Goal: Transaction & Acquisition: Download file/media

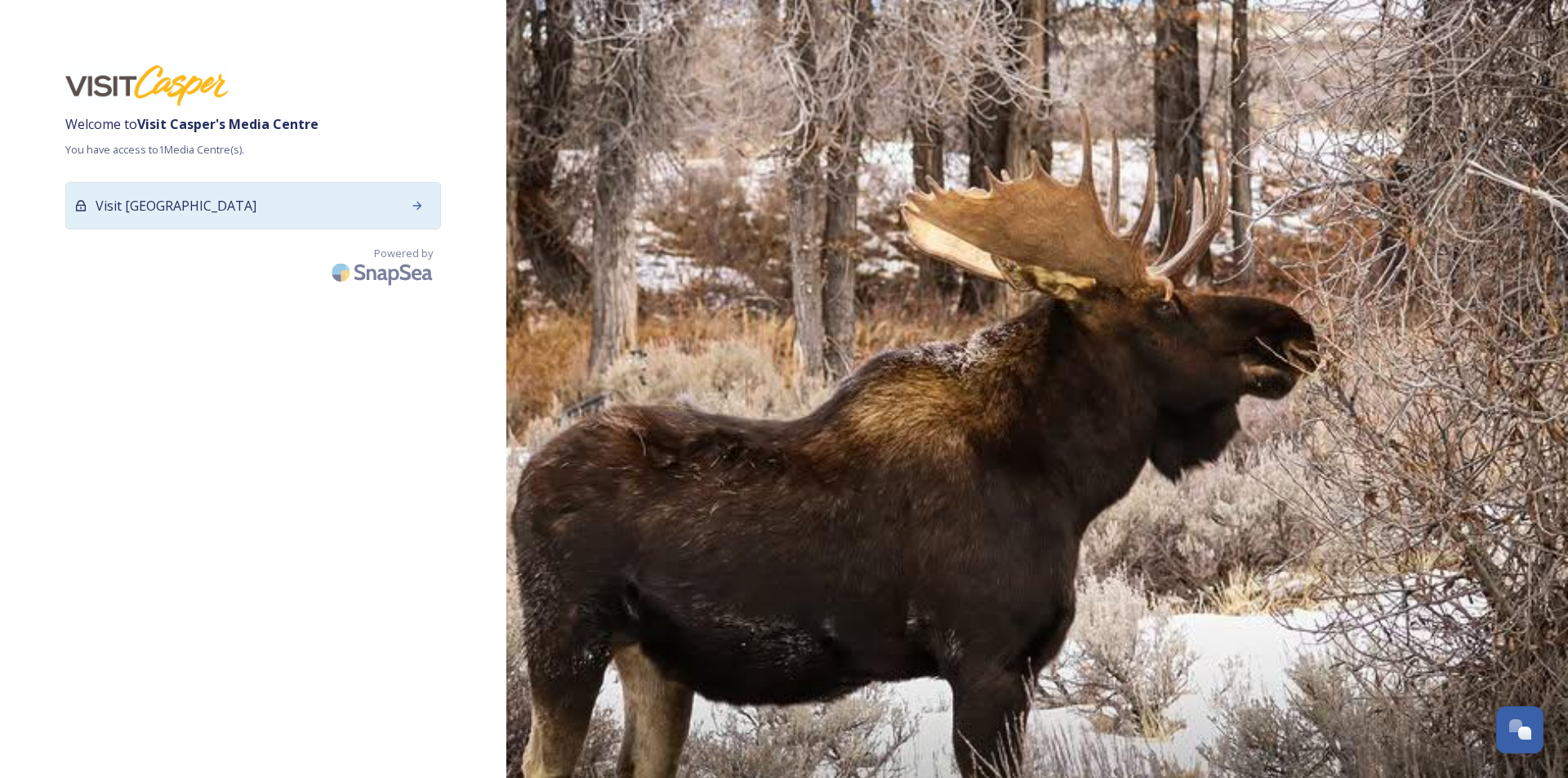
click at [300, 211] on div "Visit [GEOGRAPHIC_DATA]" at bounding box center [253, 206] width 375 height 48
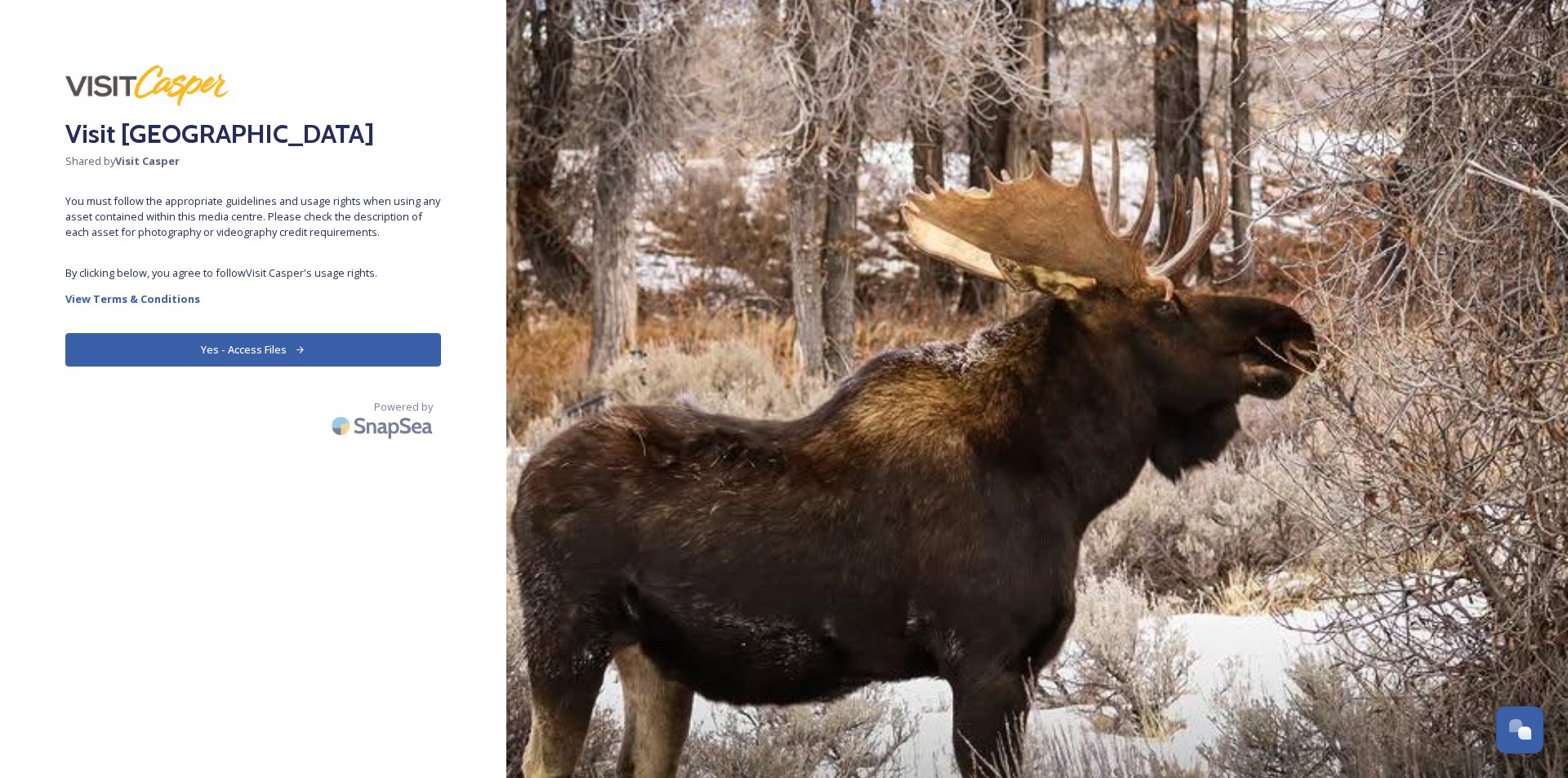
click at [321, 352] on button "Yes - Access Files" at bounding box center [253, 350] width 375 height 34
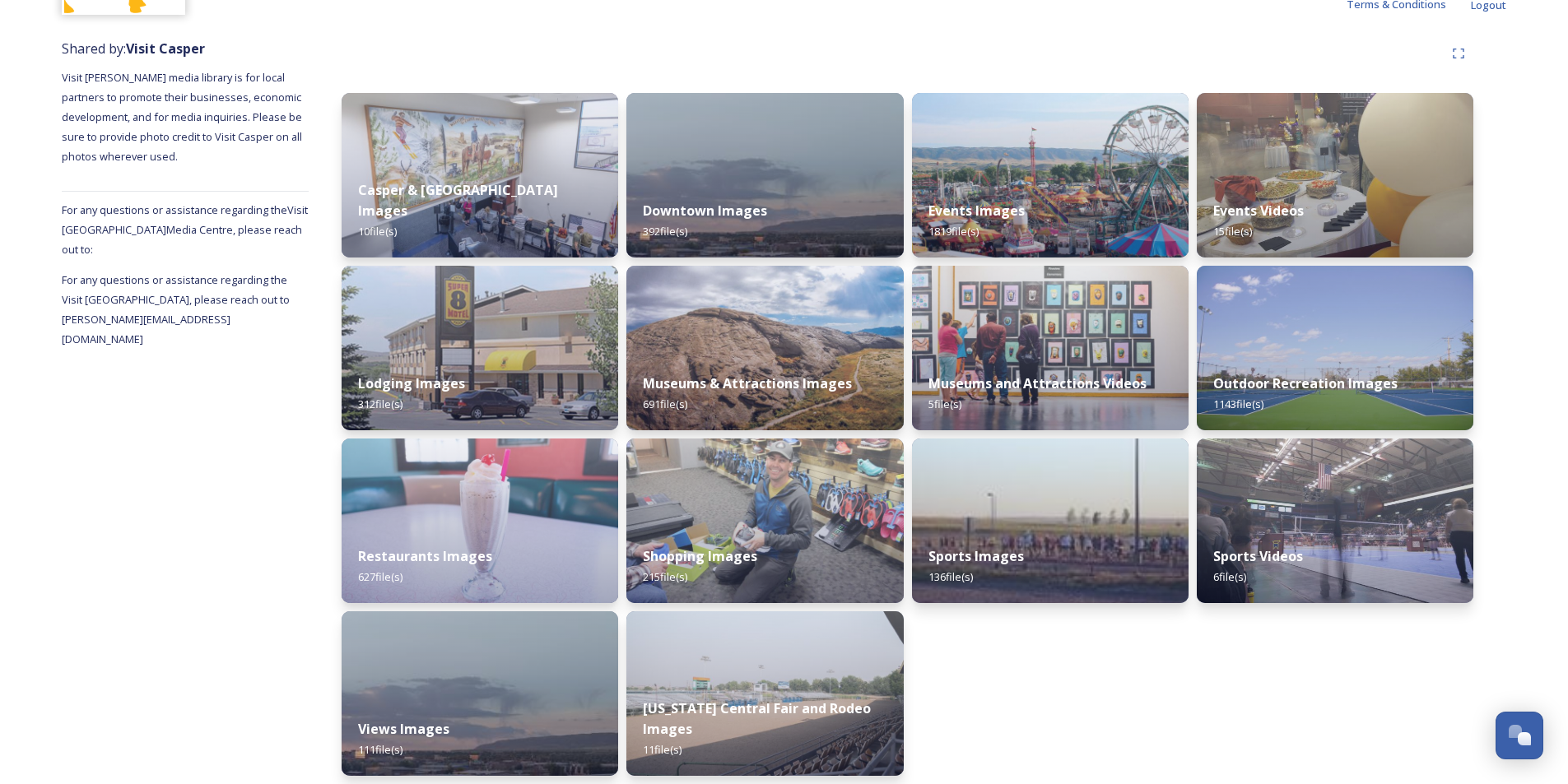
scroll to position [179, 0]
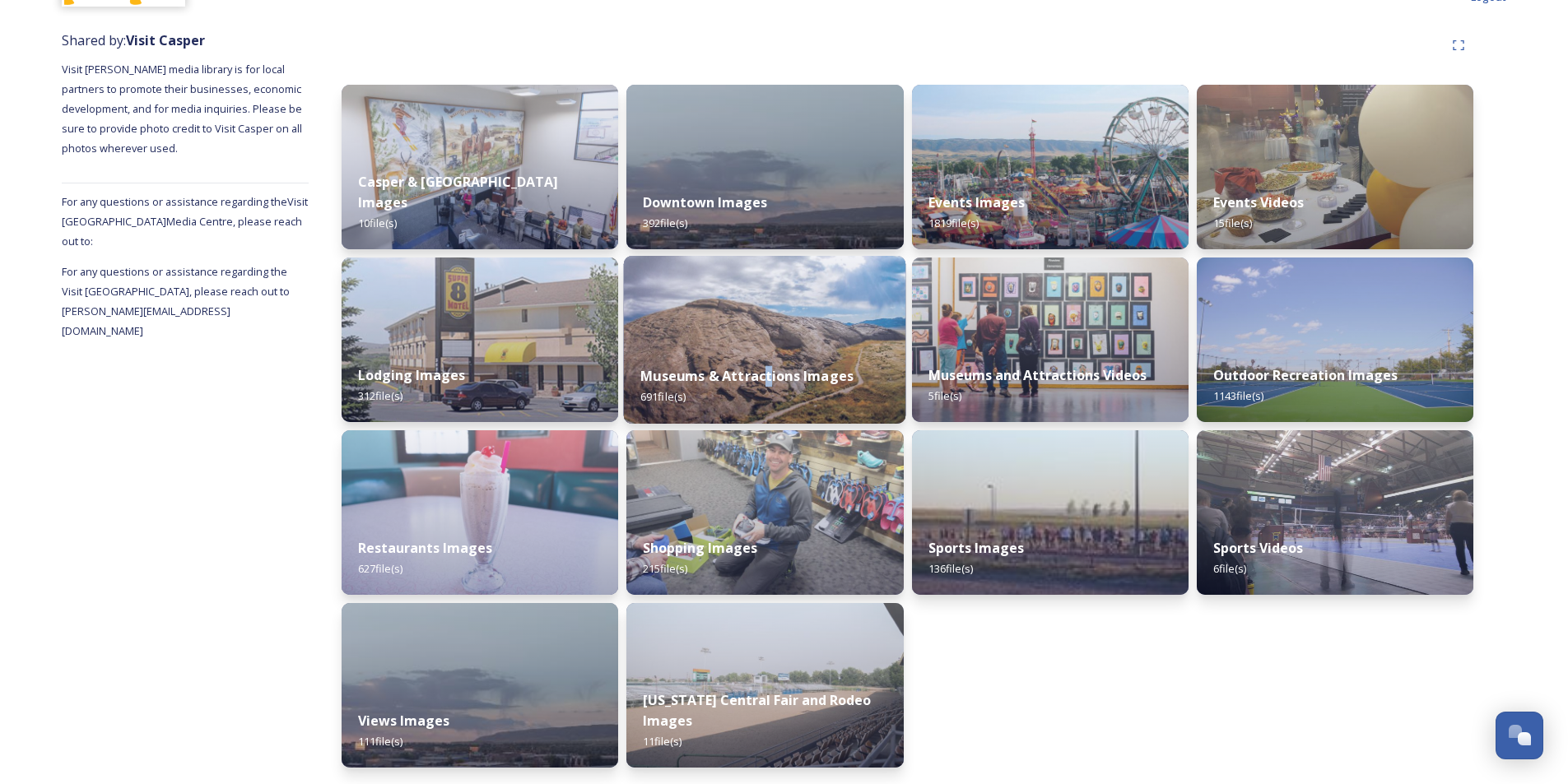
click at [767, 362] on div "Museums & Attractions Images 691 file(s)" at bounding box center [764, 386] width 282 height 75
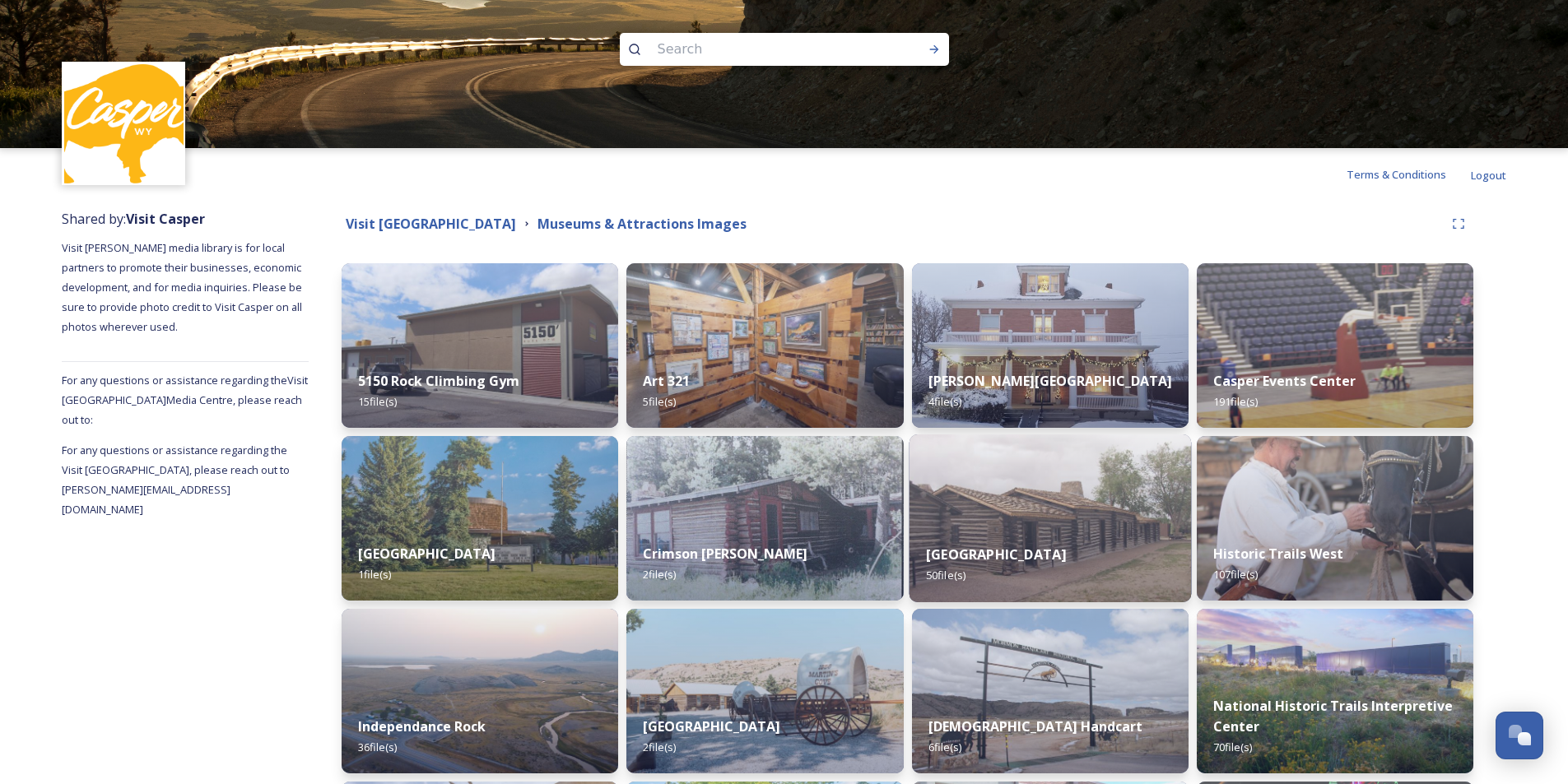
click at [1074, 530] on div "Fort Casper 50 file(s)" at bounding box center [1049, 565] width 282 height 75
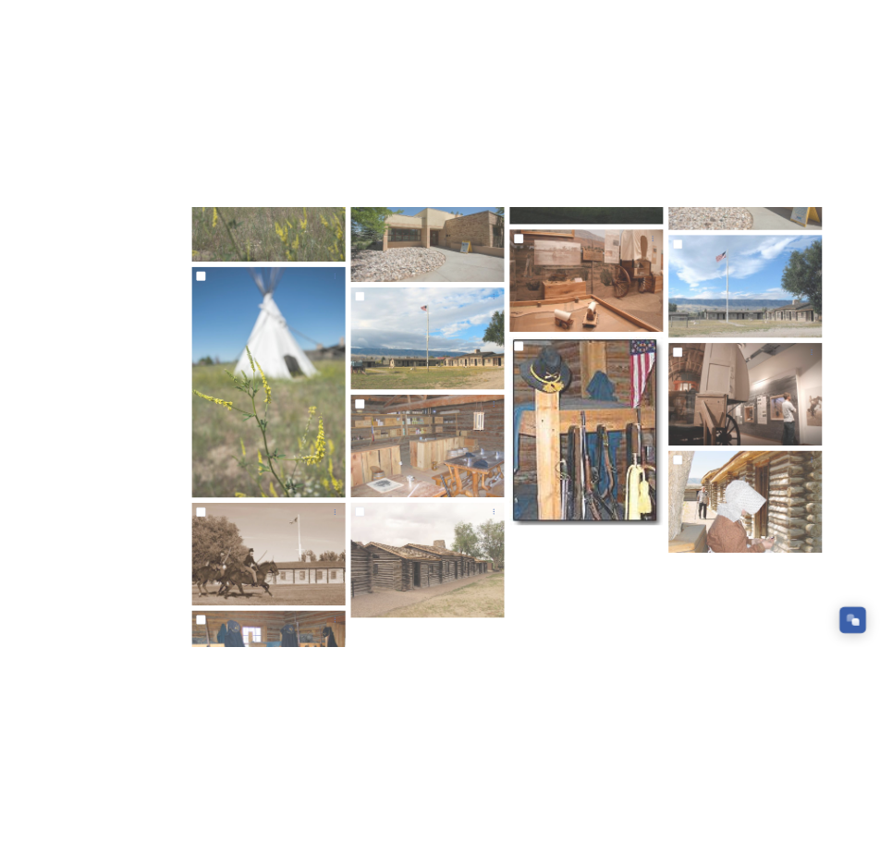
scroll to position [2959, 0]
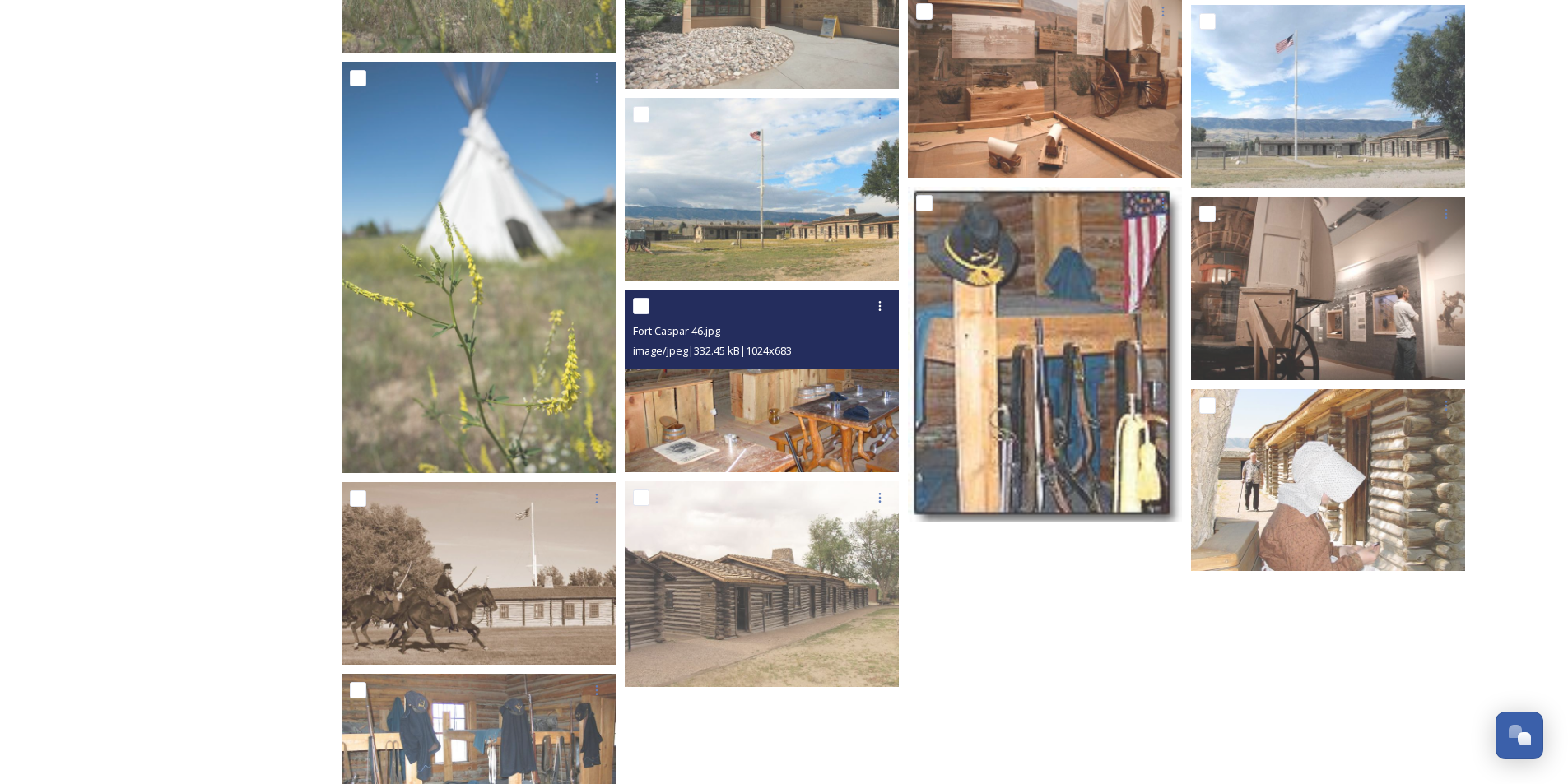
click at [750, 416] on img at bounding box center [762, 381] width 274 height 182
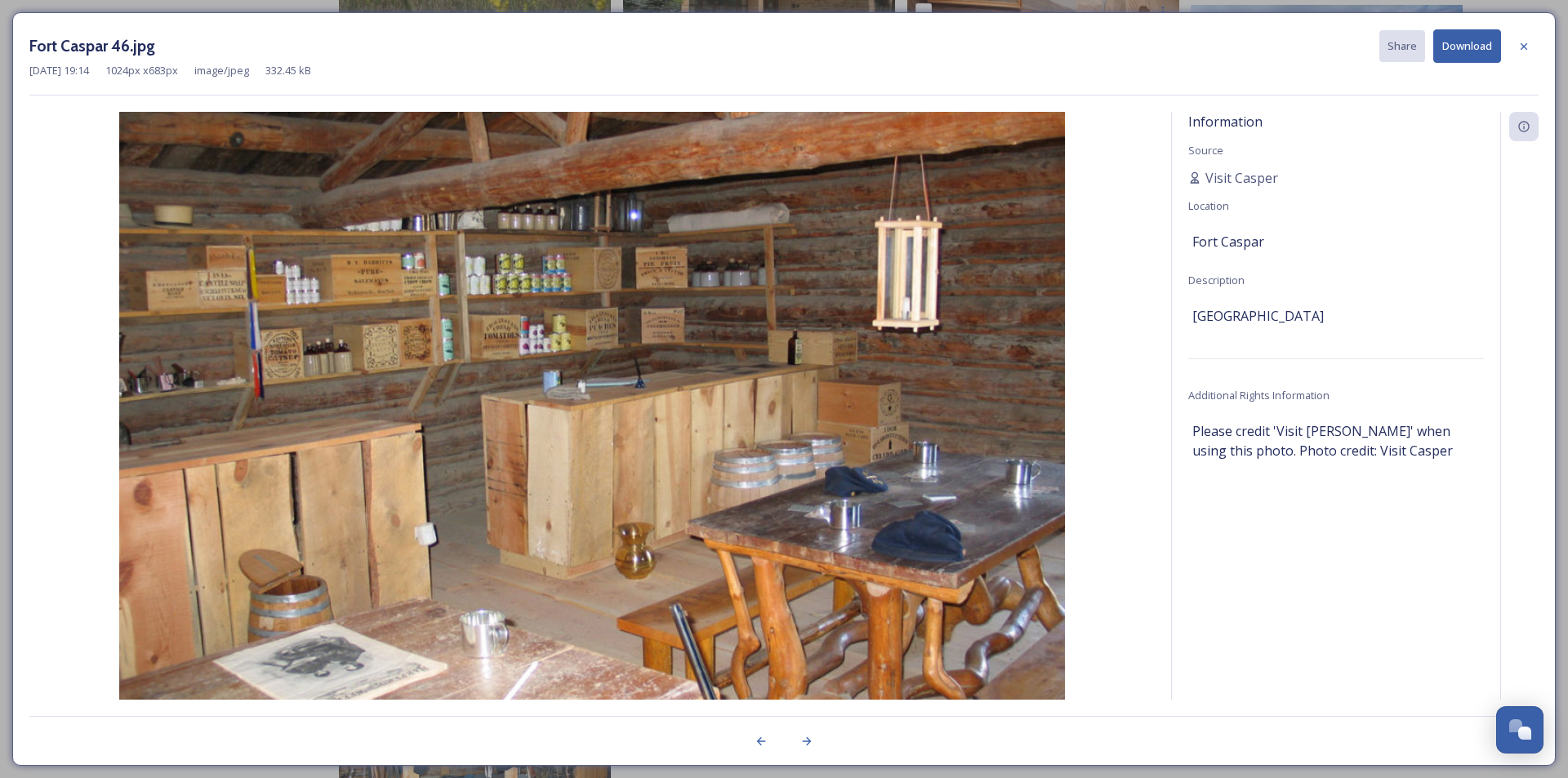
click at [1454, 45] on button "Download" at bounding box center [1466, 46] width 68 height 34
